Goal: Task Accomplishment & Management: Manage account settings

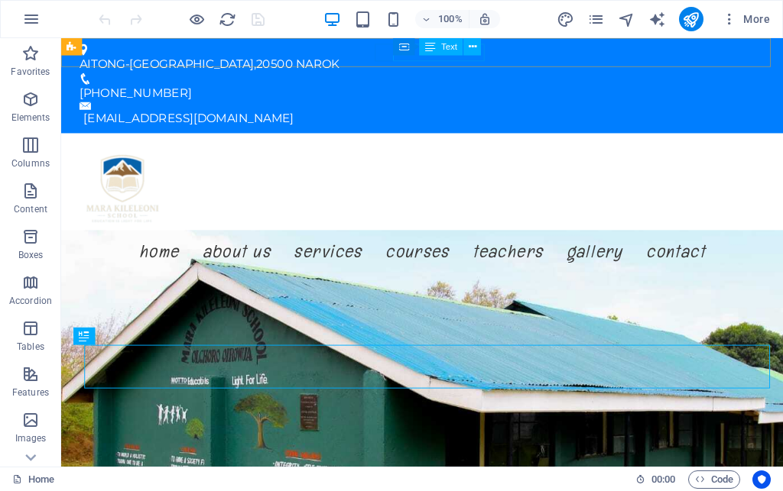
drag, startPoint x: 460, startPoint y: 54, endPoint x: 419, endPoint y: 17, distance: 55.2
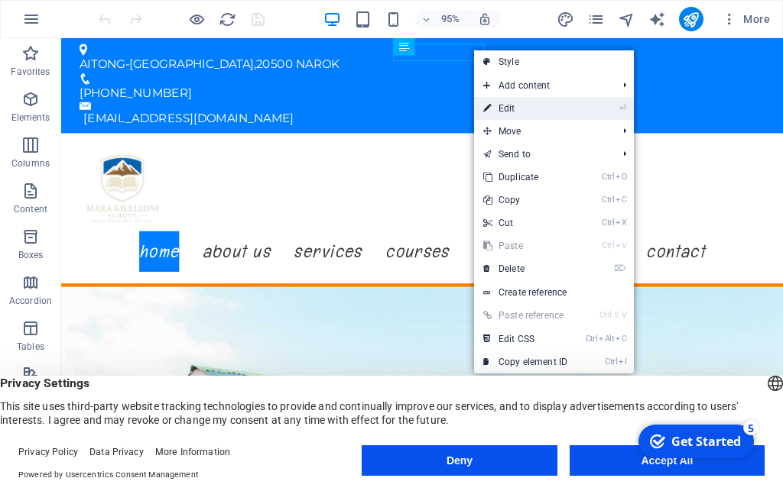
drag, startPoint x: 495, startPoint y: 103, endPoint x: 254, endPoint y: 102, distance: 241.5
click at [495, 103] on link "⏎ Edit" at bounding box center [525, 108] width 102 height 23
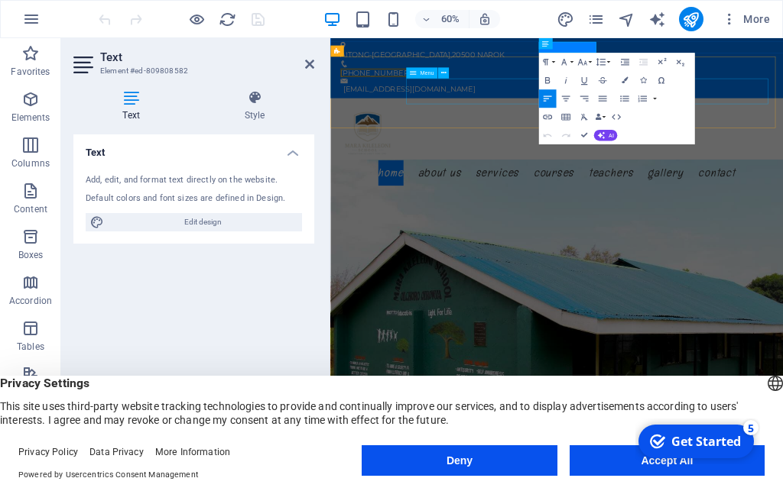
click at [782, 40] on div "AITONG-[GEOGRAPHIC_DATA] NAROK [PHONE_NUMBER] [EMAIL_ADDRESS][DOMAIN_NAME]" at bounding box center [707, 88] width 754 height 100
click at [777, 48] on div "AITONG-[GEOGRAPHIC_DATA] NAROK [PHONE_NUMBER] [EMAIL_ADDRESS][DOMAIN_NAME]" at bounding box center [707, 88] width 754 height 100
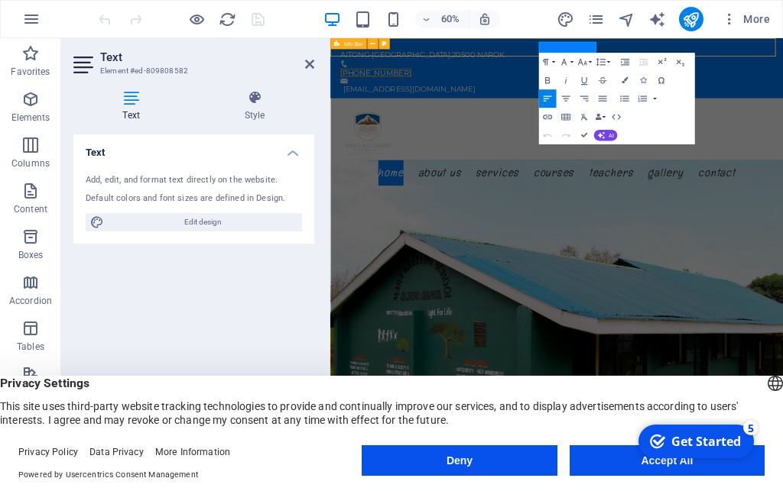
click at [782, 43] on div "AITONG-[GEOGRAPHIC_DATA] NAROK [PHONE_NUMBER] [EMAIL_ADDRESS][DOMAIN_NAME]" at bounding box center [707, 88] width 754 height 100
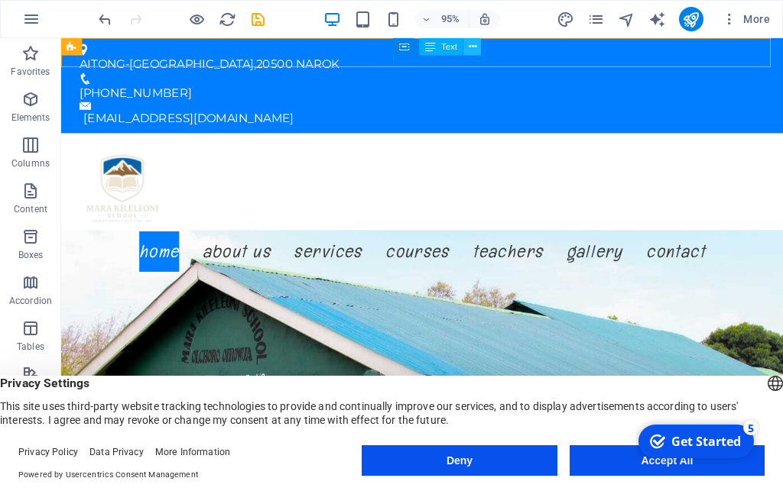
drag, startPoint x: 472, startPoint y: 52, endPoint x: 442, endPoint y: 19, distance: 44.4
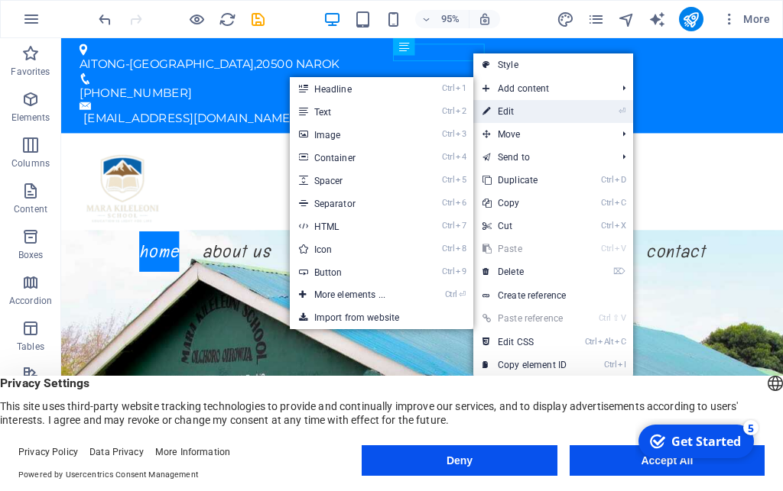
click at [496, 105] on link "⏎ Edit" at bounding box center [524, 111] width 102 height 23
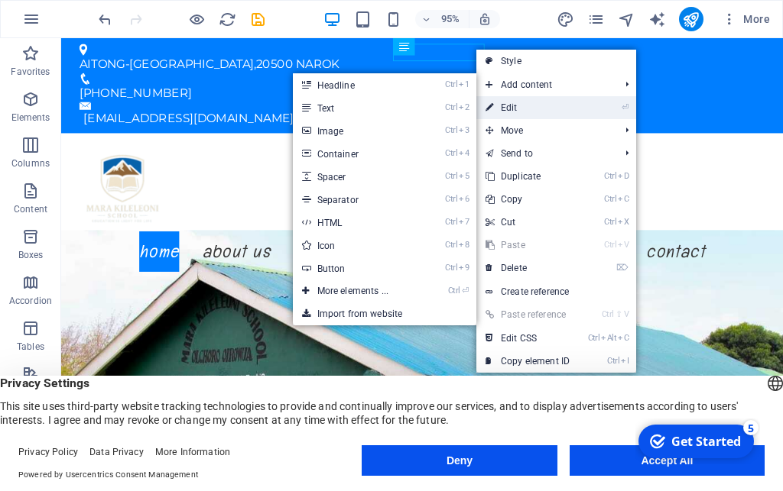
click at [508, 103] on link "⏎ Edit" at bounding box center [527, 107] width 102 height 23
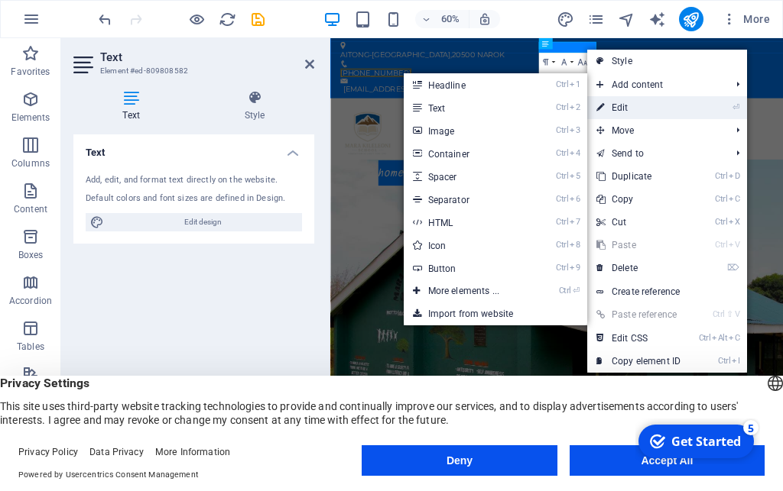
click at [605, 101] on link "⏎ Edit" at bounding box center [638, 107] width 102 height 23
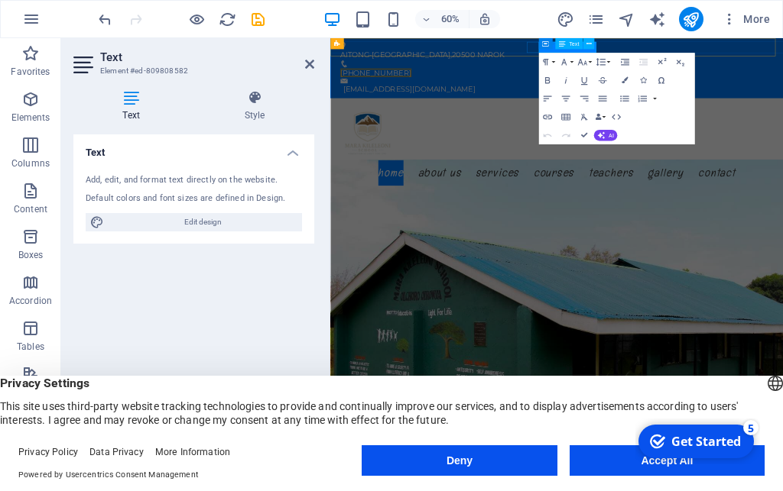
click at [465, 89] on span "[PHONE_NUMBER]" at bounding box center [406, 96] width 118 height 15
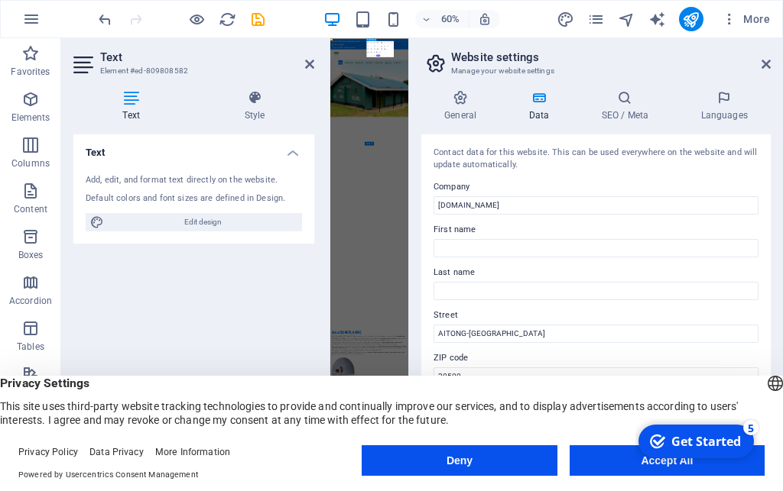
click at [587, 49] on header "Website settings Manage your website settings" at bounding box center [597, 58] width 346 height 40
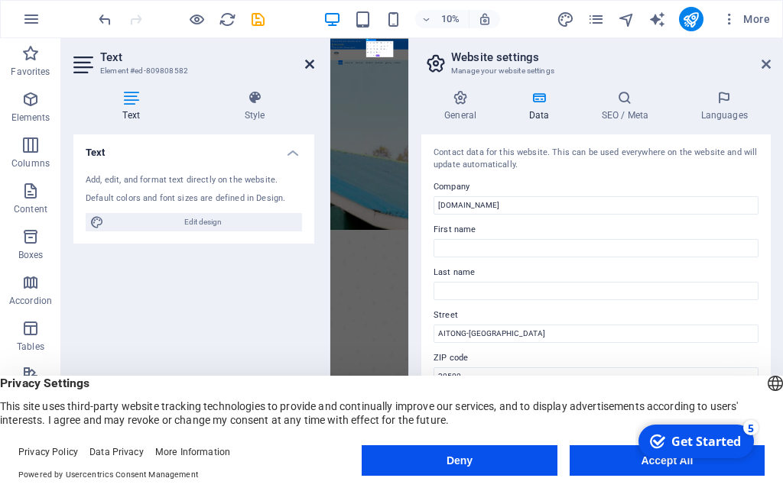
drag, startPoint x: 306, startPoint y: 63, endPoint x: 549, endPoint y: 56, distance: 242.4
click at [306, 63] on icon at bounding box center [309, 64] width 9 height 12
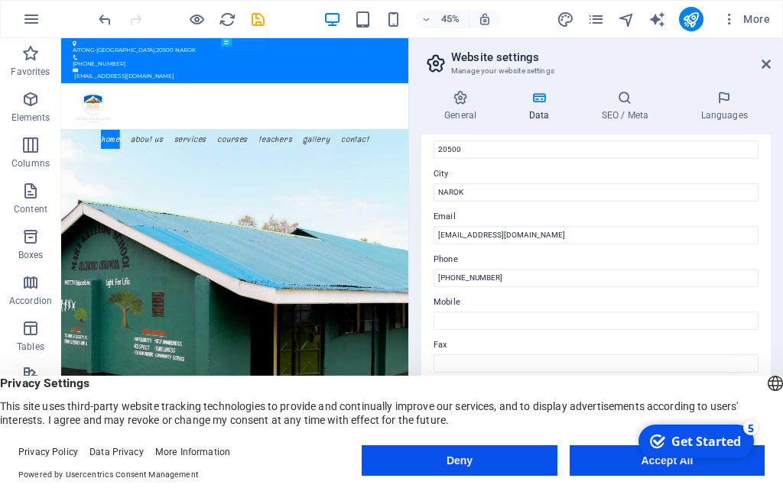
scroll to position [247, 0]
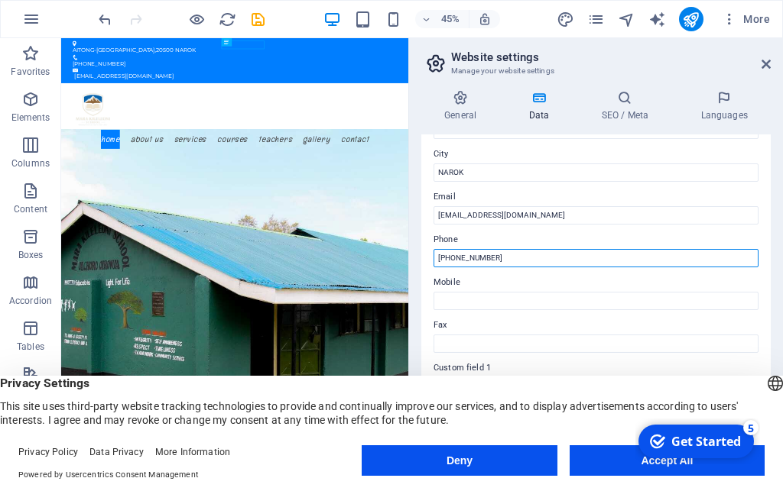
click at [507, 259] on input "[PHONE_NUMBER]" at bounding box center [595, 258] width 325 height 18
click at [509, 256] on input "[PHONE_NUMBER]/" at bounding box center [595, 258] width 325 height 18
click at [503, 259] on input "[PHONE_NUMBER]" at bounding box center [595, 258] width 325 height 18
type input "[PHONE_NUMBER]/0718342997"
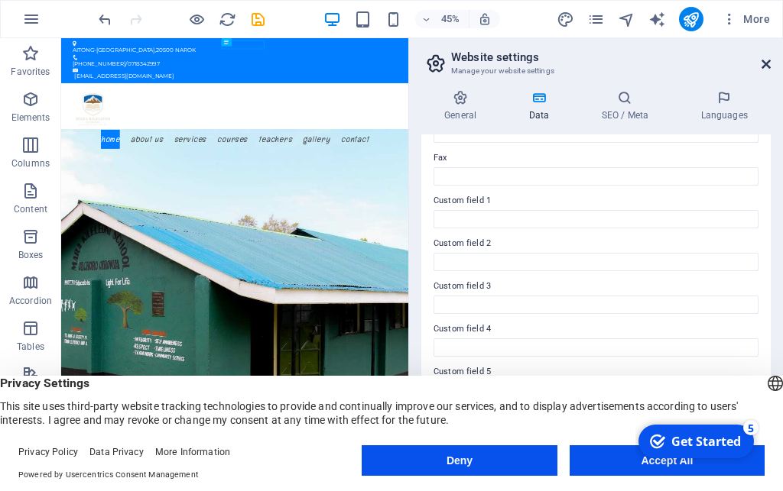
click at [767, 60] on icon at bounding box center [765, 64] width 9 height 12
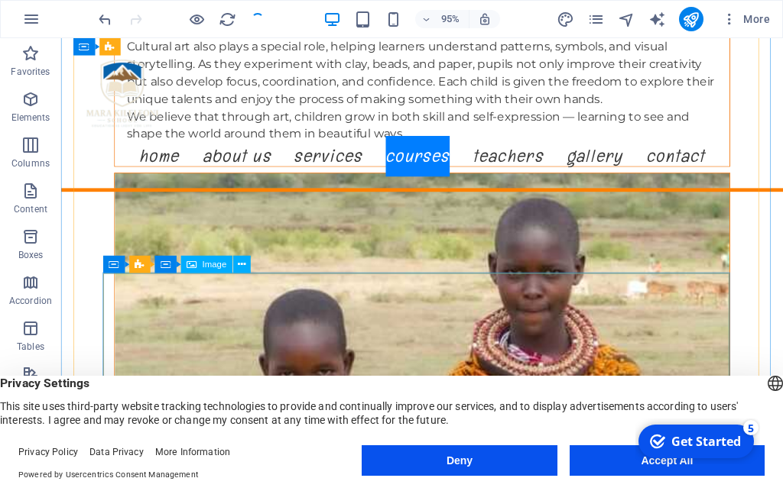
scroll to position [12488, 0]
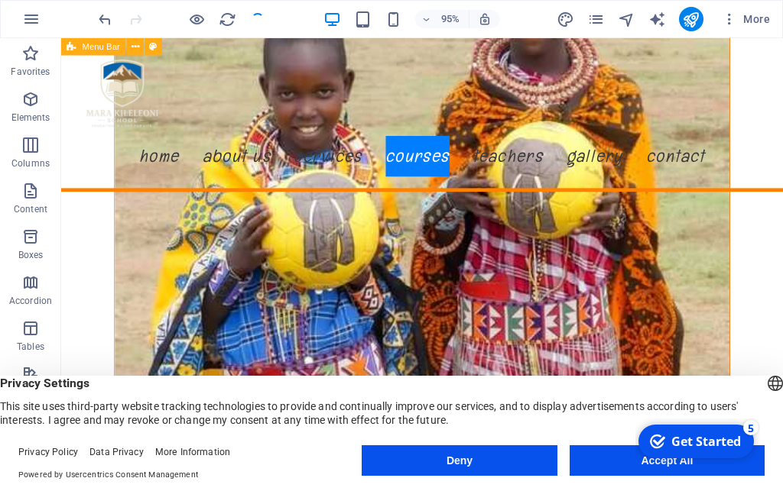
scroll to position [12254, 0]
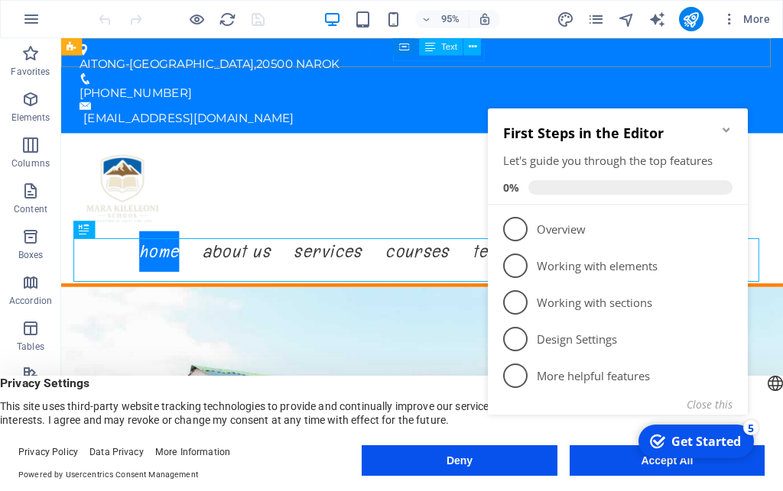
click at [469, 44] on icon at bounding box center [473, 46] width 8 height 15
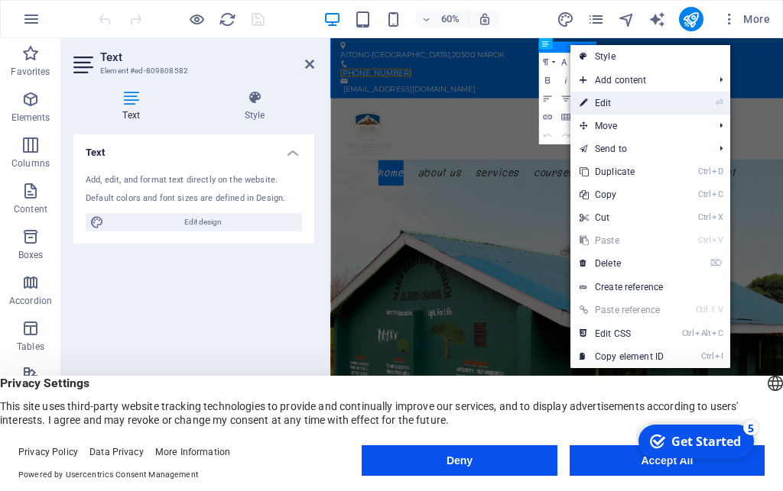
click at [610, 97] on link "⏎ Edit" at bounding box center [621, 103] width 102 height 23
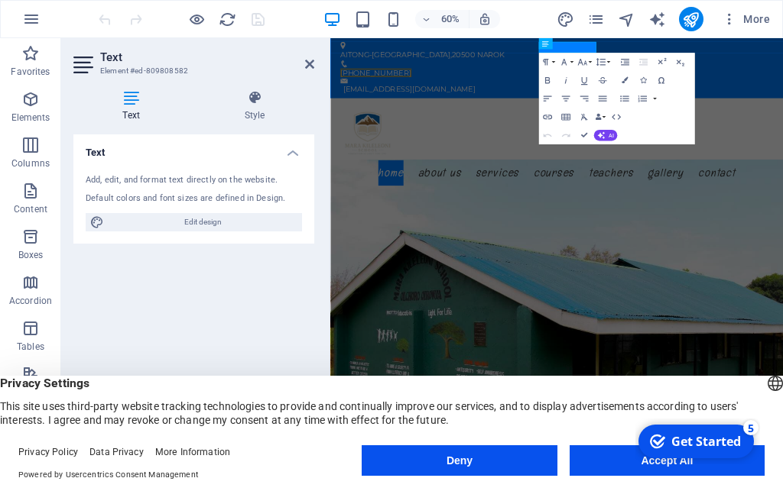
click at [116, 102] on icon at bounding box center [130, 97] width 115 height 15
click at [204, 219] on span "Edit design" at bounding box center [203, 222] width 189 height 18
click at [251, 105] on icon at bounding box center [254, 97] width 119 height 15
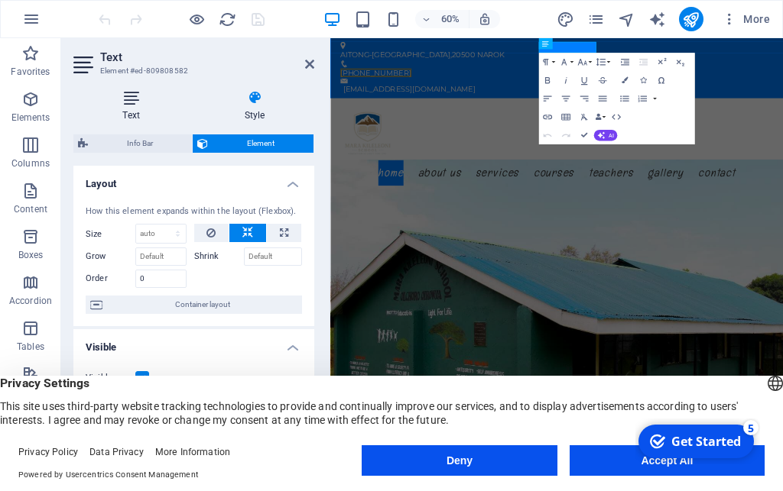
click at [131, 95] on icon at bounding box center [130, 97] width 115 height 15
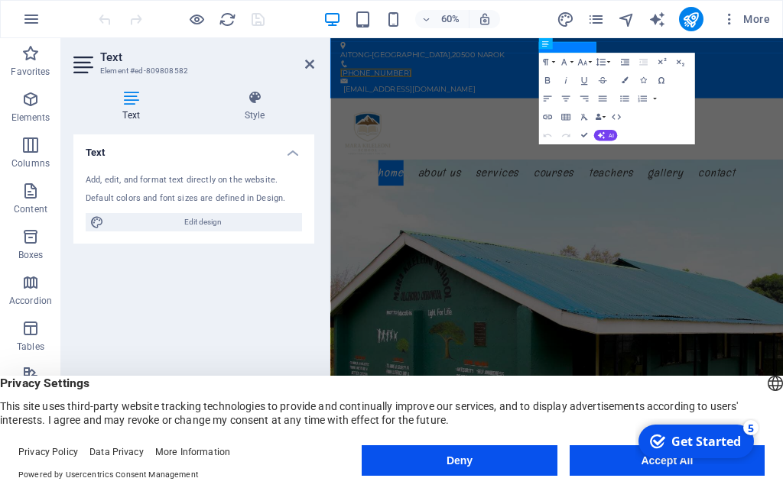
click at [747, 44] on div "AITONG-[GEOGRAPHIC_DATA] NAROK [PHONE_NUMBER] [EMAIL_ADDRESS][DOMAIN_NAME]" at bounding box center [707, 88] width 754 height 100
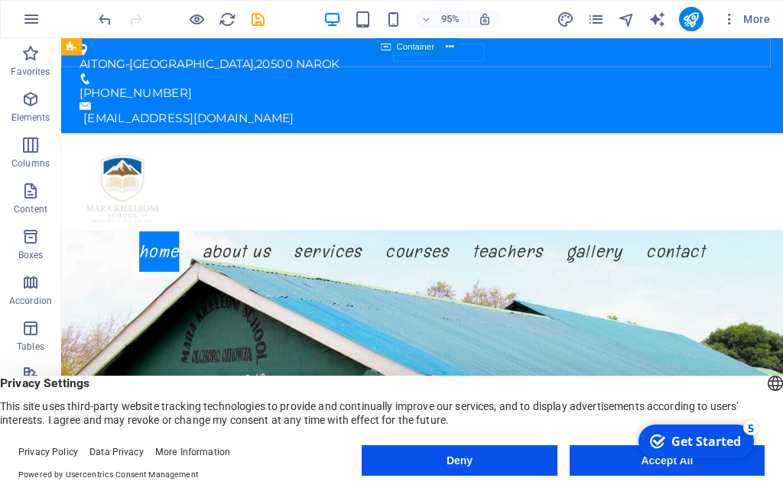
click at [426, 53] on div "Container" at bounding box center [408, 47] width 66 height 18
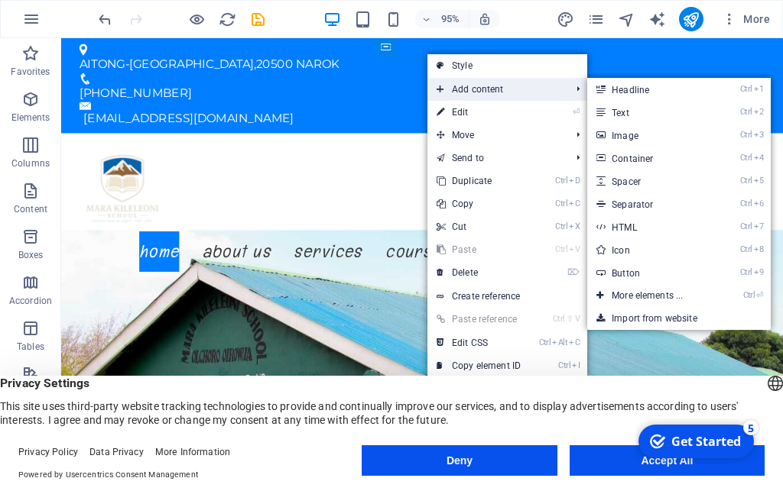
click at [459, 85] on span "Add content" at bounding box center [495, 89] width 137 height 23
click at [474, 87] on span "Add content" at bounding box center [495, 89] width 137 height 23
click at [625, 115] on link "Ctrl 2 Text" at bounding box center [650, 112] width 126 height 23
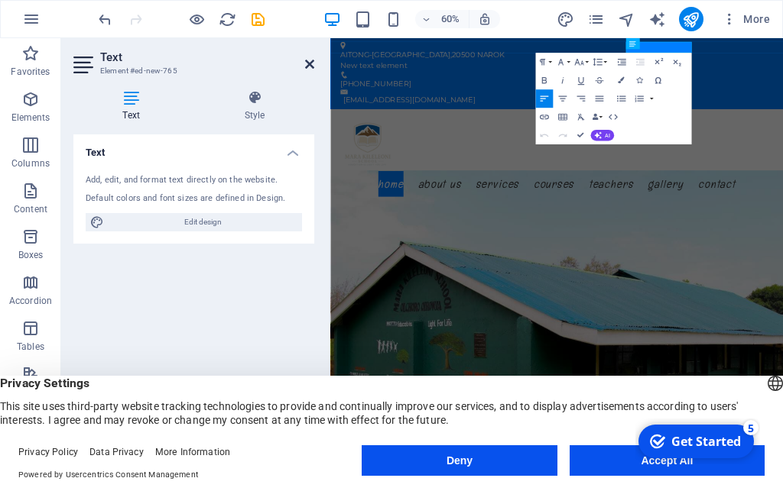
click at [313, 61] on icon at bounding box center [309, 64] width 9 height 12
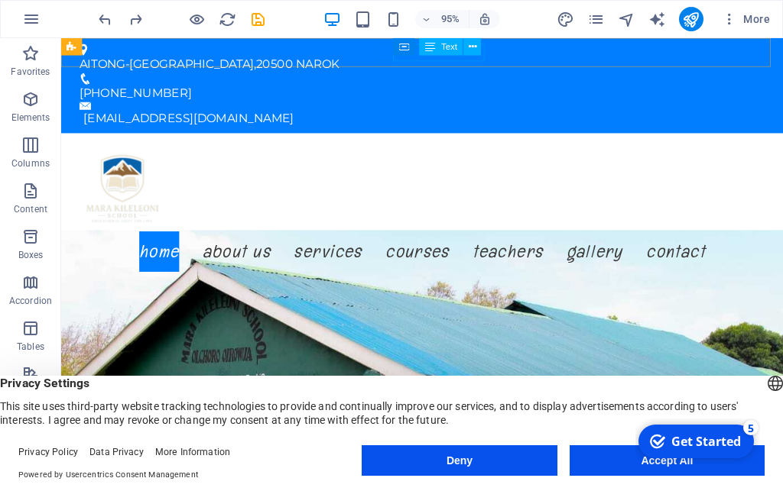
drag, startPoint x: 461, startPoint y: 52, endPoint x: 417, endPoint y: 19, distance: 54.6
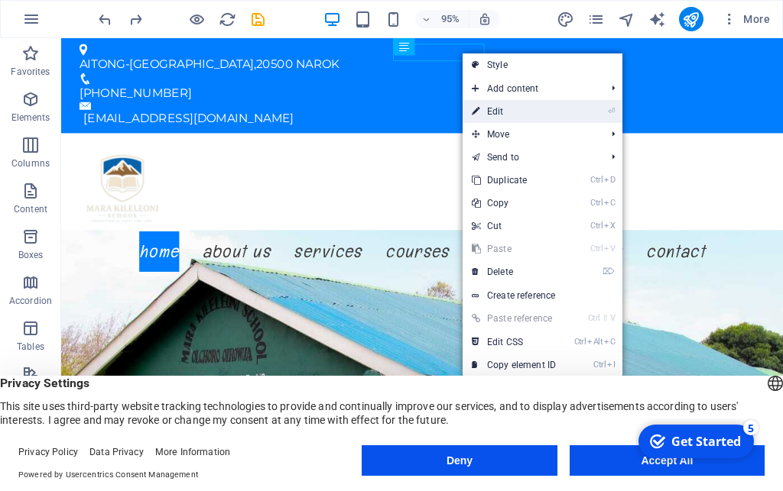
drag, startPoint x: 511, startPoint y: 109, endPoint x: 296, endPoint y: 117, distance: 214.9
click at [511, 109] on link "⏎ Edit" at bounding box center [513, 111] width 102 height 23
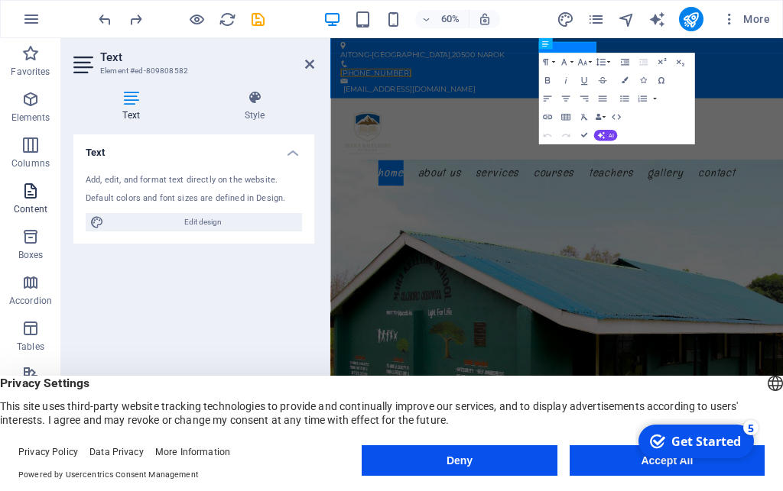
click at [33, 206] on p "Content" at bounding box center [31, 209] width 34 height 12
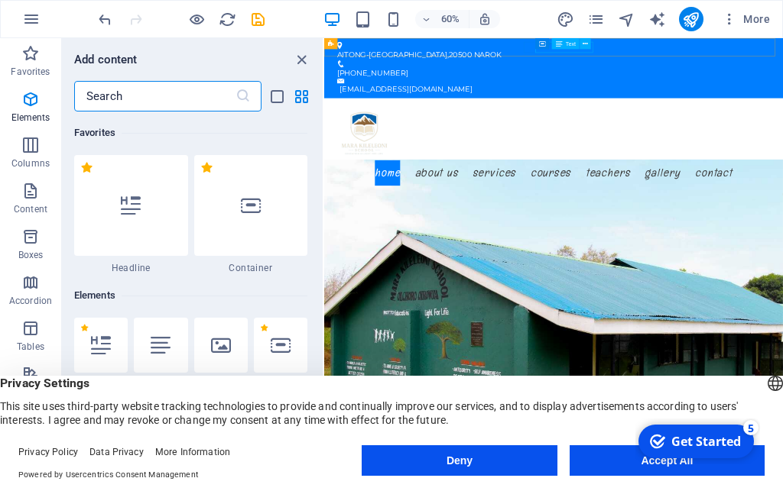
scroll to position [2674, 0]
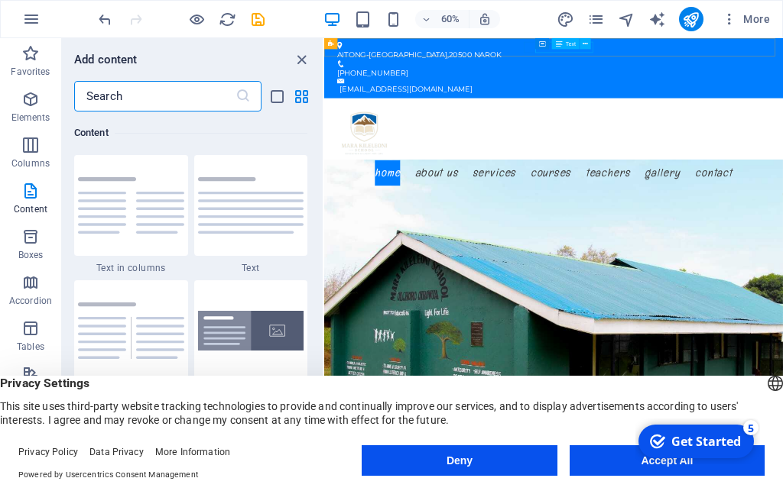
click at [575, 46] on span "Text" at bounding box center [571, 43] width 10 height 5
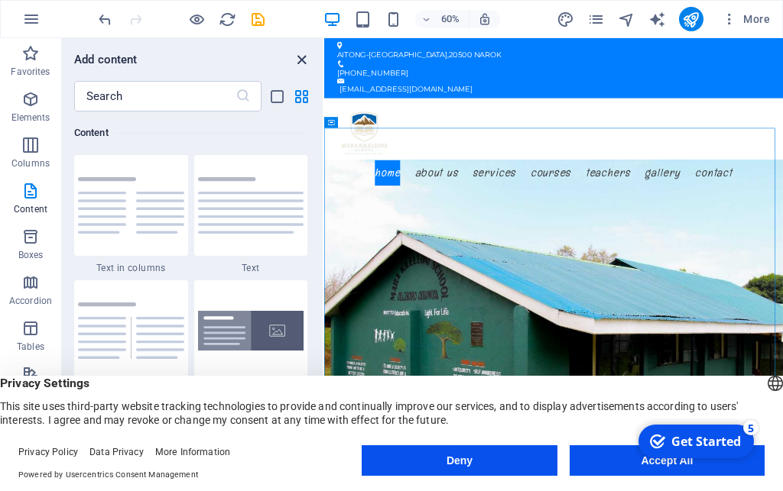
click at [300, 62] on icon "close panel" at bounding box center [302, 60] width 18 height 18
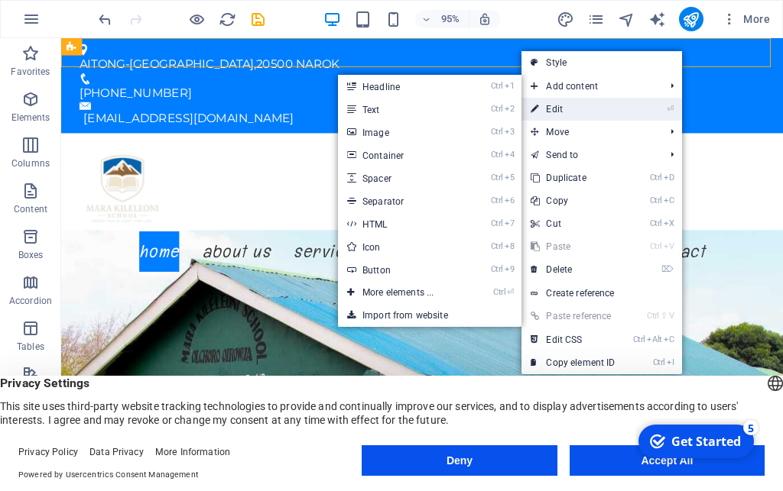
drag, startPoint x: 558, startPoint y: 106, endPoint x: 330, endPoint y: 88, distance: 228.5
click at [558, 106] on link "⏎ Edit" at bounding box center [572, 109] width 102 height 23
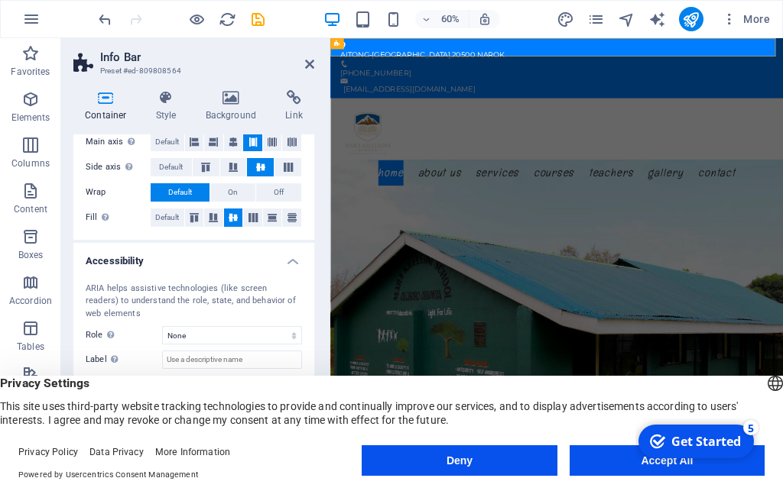
scroll to position [0, 0]
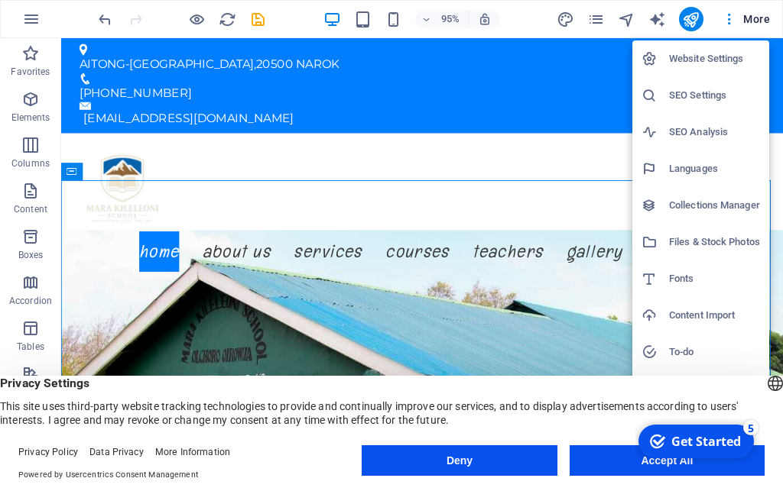
click at [699, 59] on h6 "Website Settings" at bounding box center [714, 59] width 91 height 18
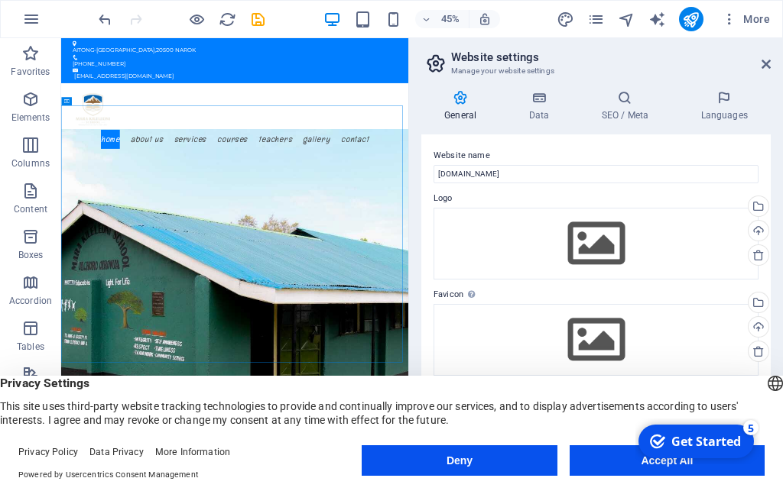
scroll to position [331, 0]
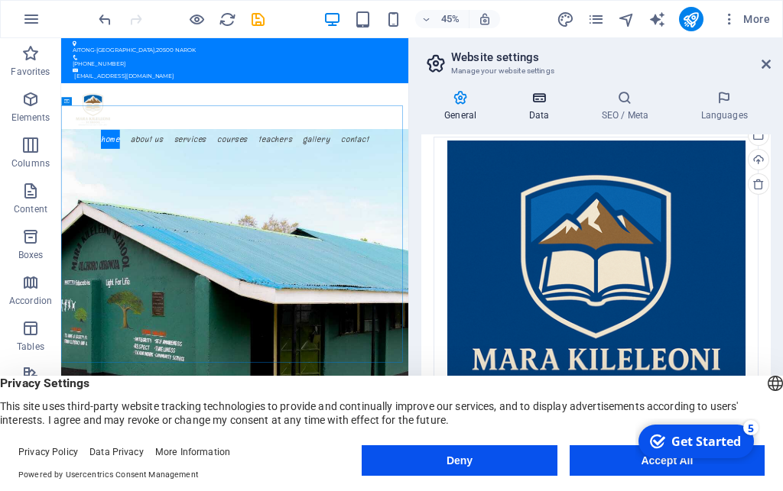
click at [546, 110] on h4 "Data" at bounding box center [541, 106] width 73 height 32
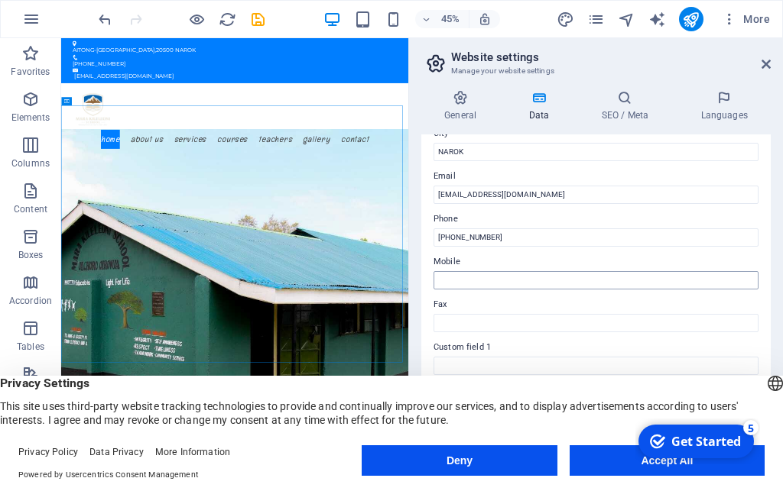
scroll to position [277, 0]
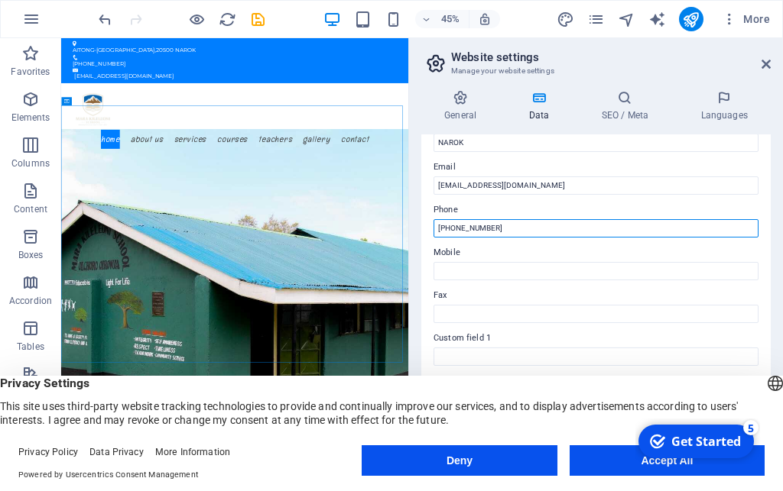
click at [499, 229] on input "[PHONE_NUMBER]" at bounding box center [595, 228] width 325 height 18
type input "[PHONE_NUMBER]/0718342997"
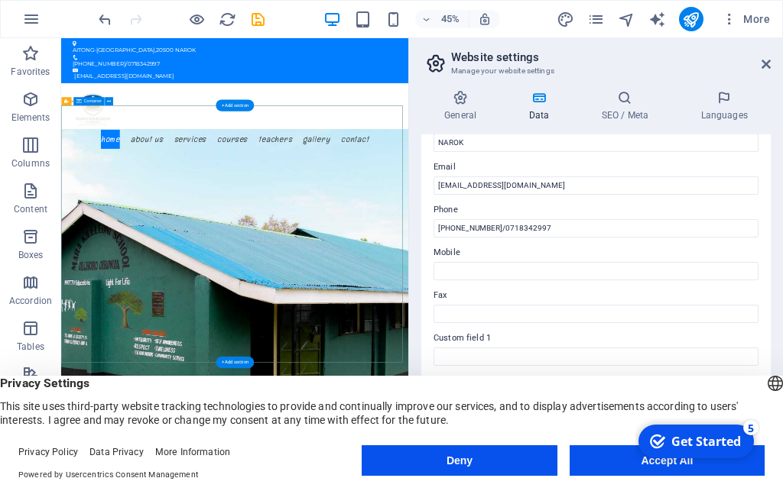
click at [766, 61] on icon at bounding box center [765, 64] width 9 height 12
